Goal: Information Seeking & Learning: Learn about a topic

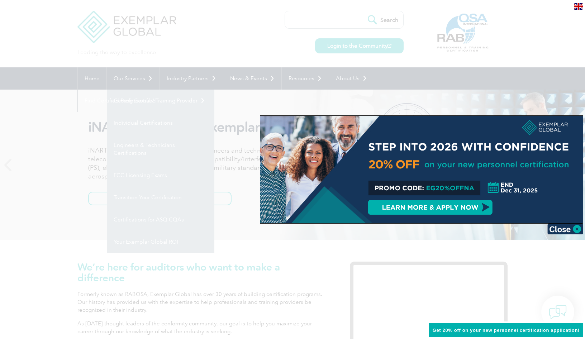
click at [156, 102] on div at bounding box center [292, 169] width 585 height 339
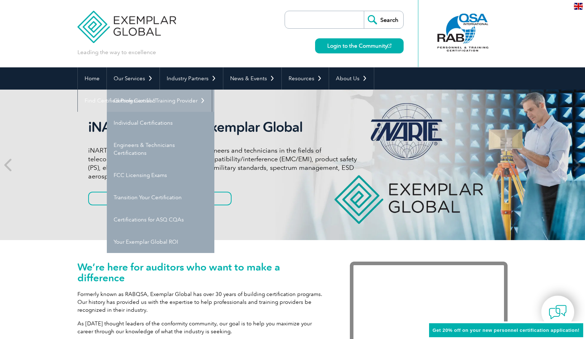
click at [153, 98] on link "Getting Certified" at bounding box center [160, 101] width 107 height 22
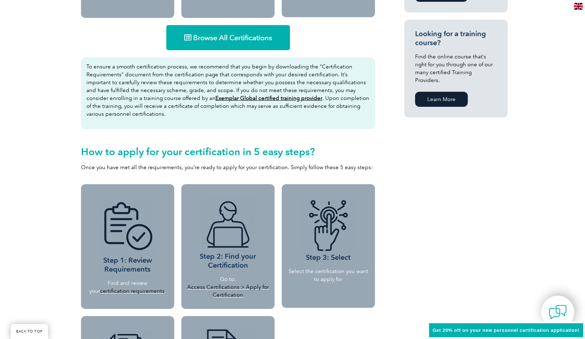
scroll to position [430, 0]
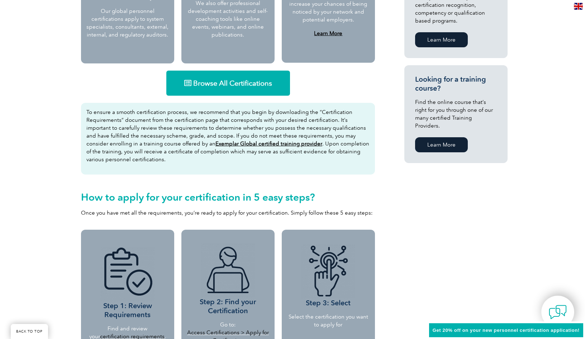
click at [238, 80] on span "Browse All Certifications" at bounding box center [232, 83] width 79 height 7
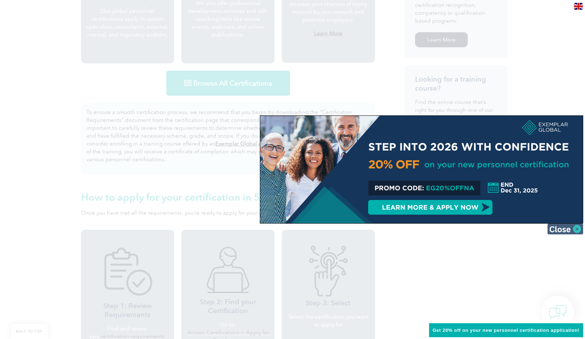
click at [570, 230] on img at bounding box center [565, 229] width 36 height 11
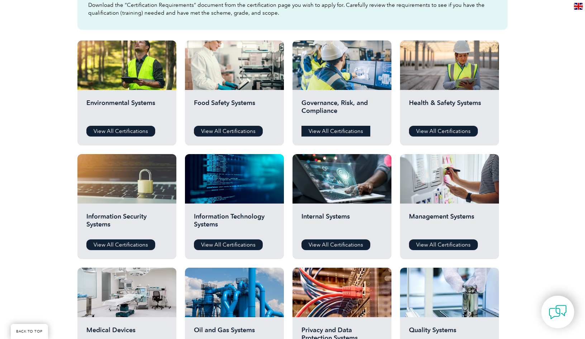
scroll to position [358, 0]
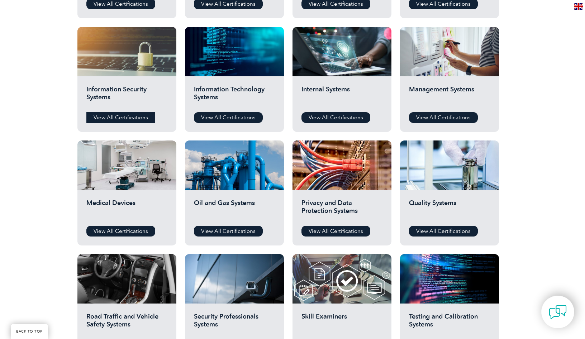
click at [122, 116] on link "View All Certifications" at bounding box center [120, 117] width 69 height 11
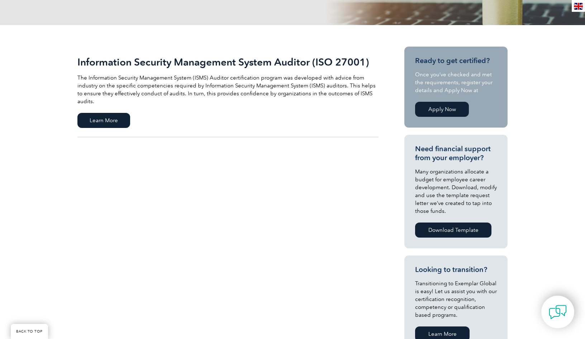
scroll to position [28, 0]
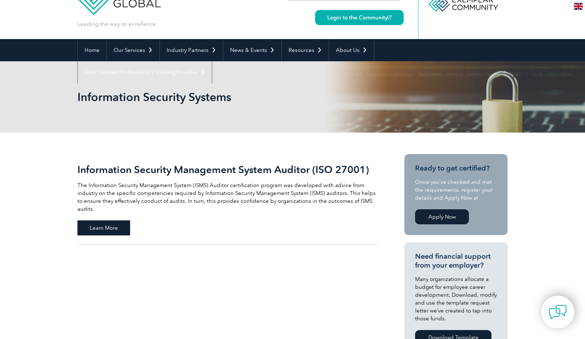
click at [90, 220] on span "Learn More" at bounding box center [103, 227] width 53 height 15
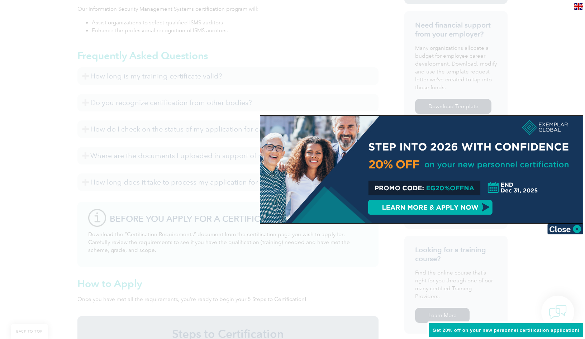
scroll to position [322, 0]
click at [565, 228] on img at bounding box center [565, 229] width 36 height 11
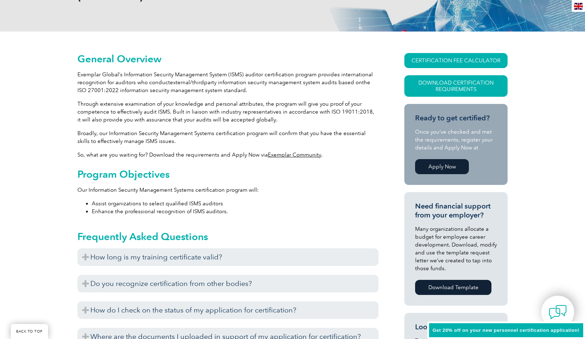
scroll to position [215, 0]
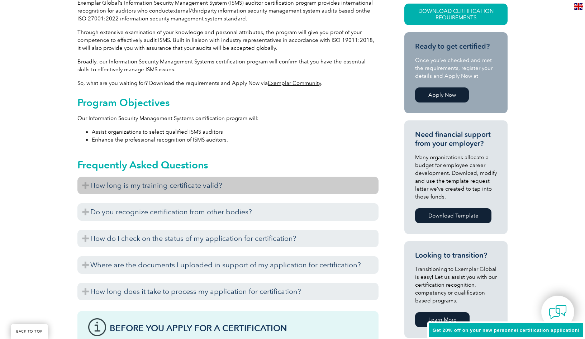
click at [186, 189] on h3 "How long is my training certificate valid?" at bounding box center [227, 186] width 301 height 18
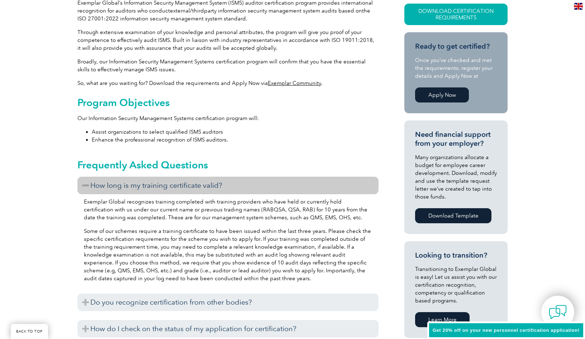
click at [190, 186] on h3 "How long is my training certificate valid?" at bounding box center [227, 186] width 301 height 18
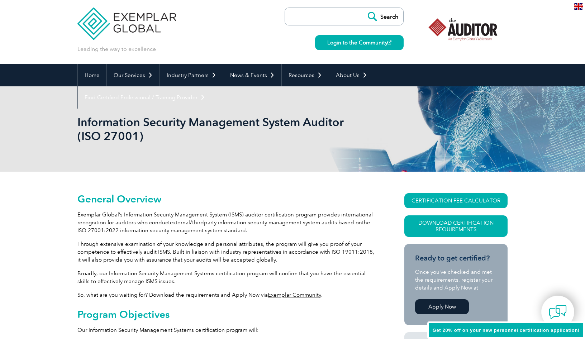
scroll to position [0, 0]
